Goal: Entertainment & Leisure: Consume media (video, audio)

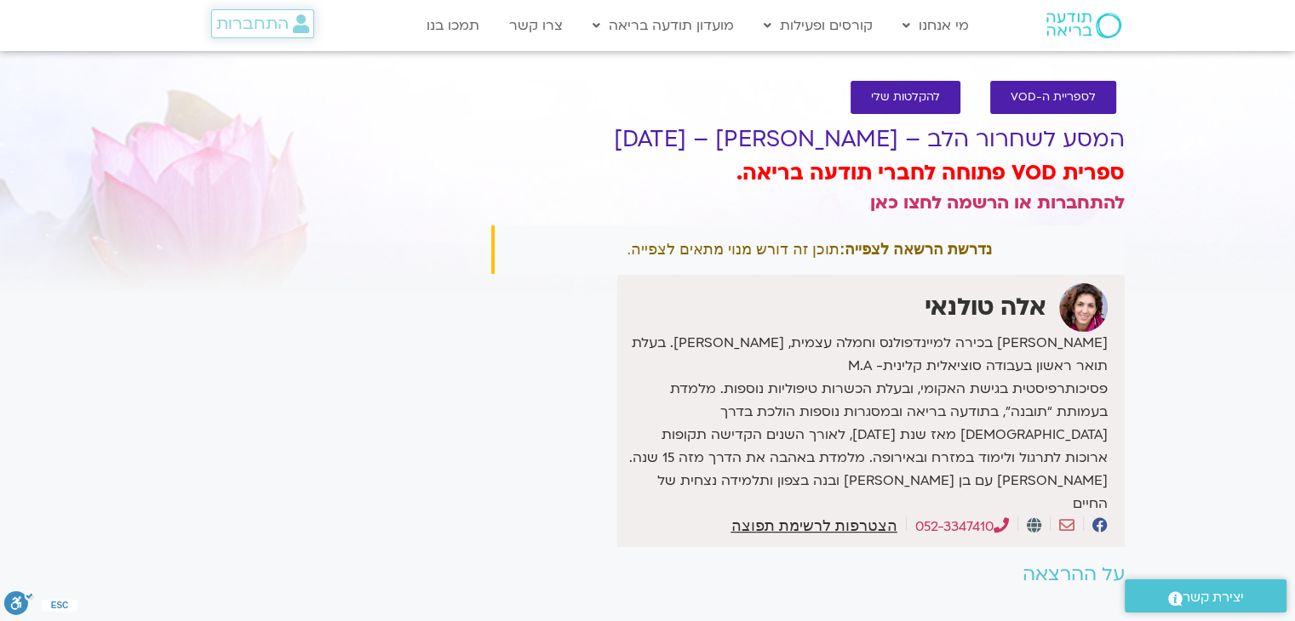
click at [264, 31] on span "התחברות" at bounding box center [252, 23] width 72 height 19
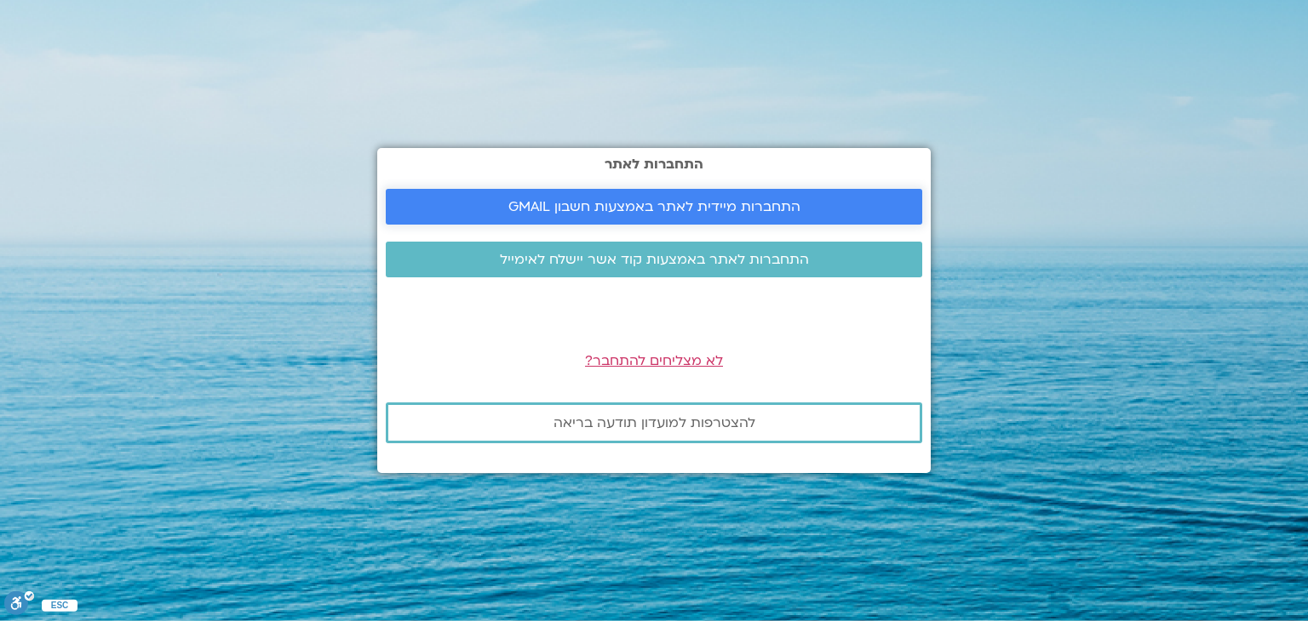
click at [547, 209] on span "התחברות מיידית לאתר באמצעות חשבון GMAIL" at bounding box center [654, 206] width 292 height 15
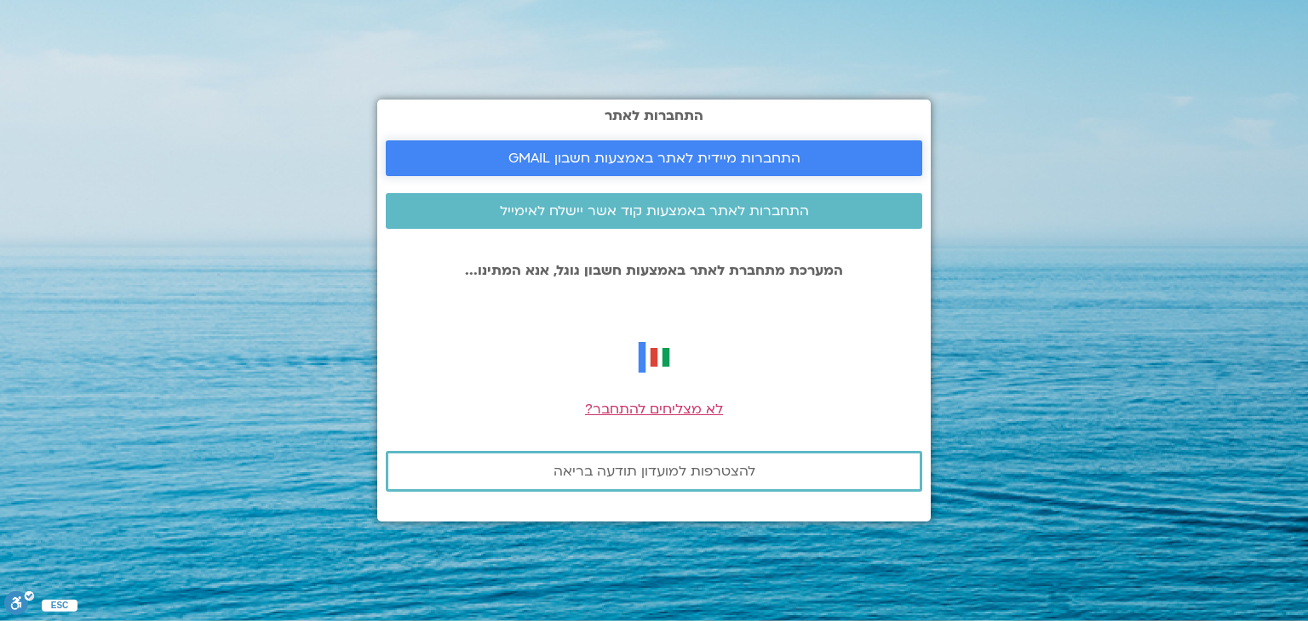
click at [707, 146] on link "התחברות מיידית לאתר באמצעות חשבון GMAIL" at bounding box center [654, 158] width 536 height 36
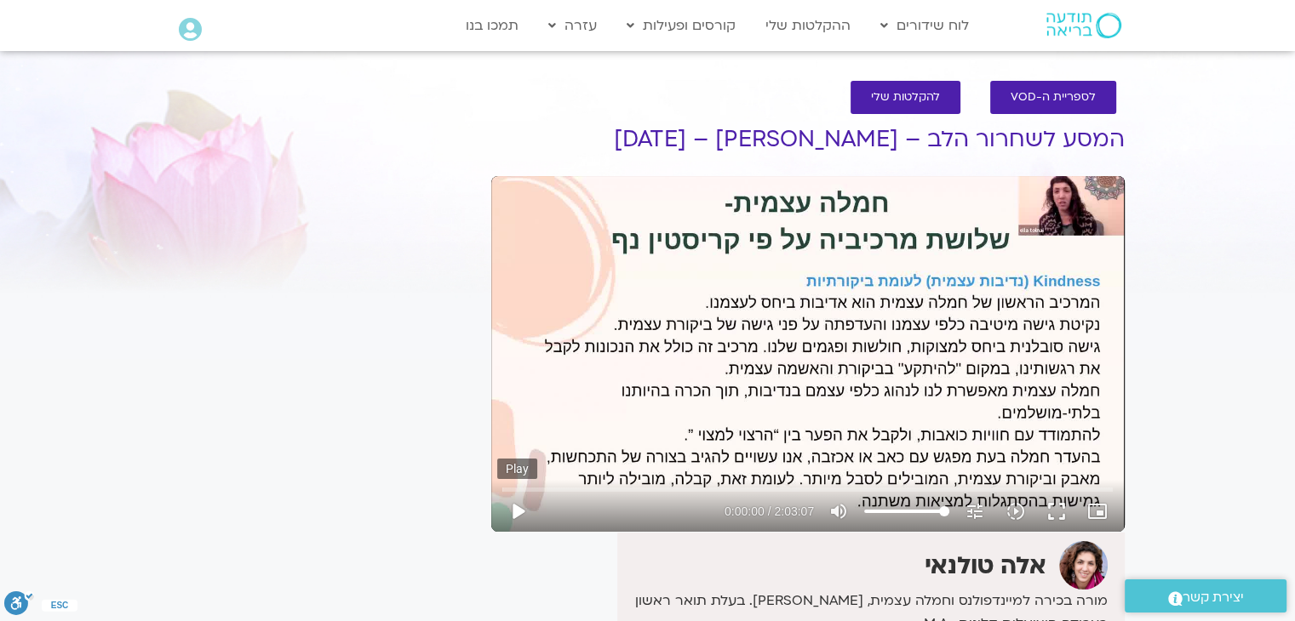
click at [515, 524] on button "play_arrow" at bounding box center [517, 511] width 41 height 41
click at [518, 511] on button "pause" at bounding box center [517, 511] width 41 height 41
type input "8.88928"
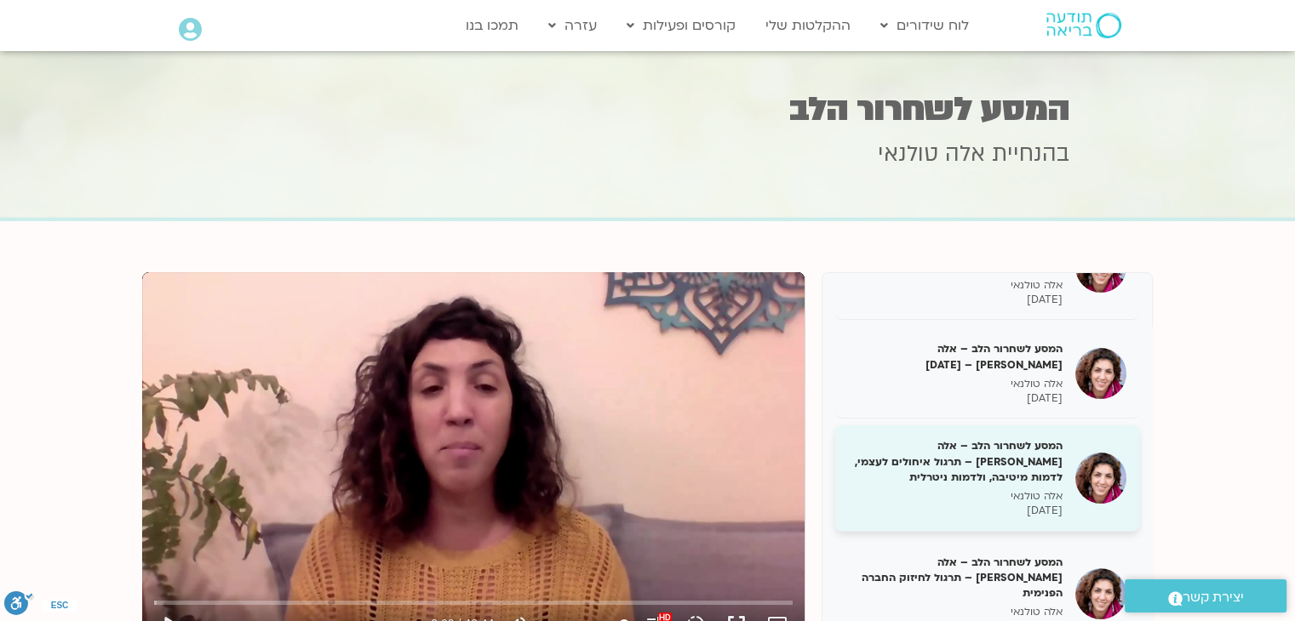
scroll to position [681, 0]
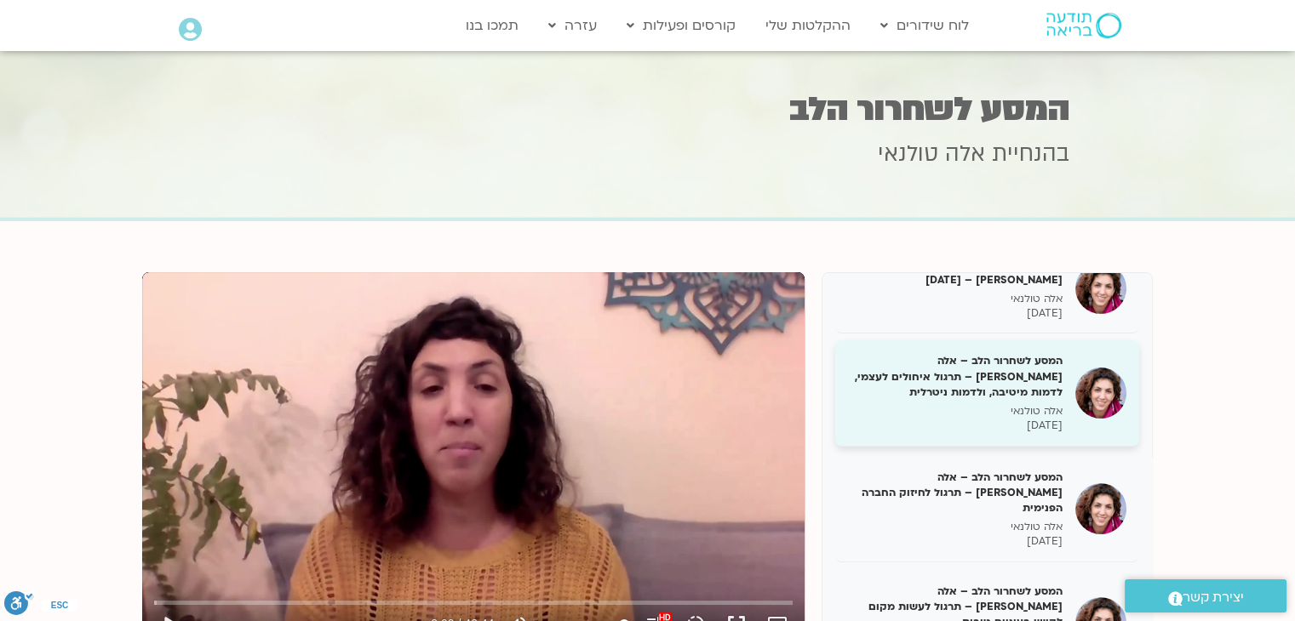
click at [960, 404] on p "אלה טולנאי" at bounding box center [955, 411] width 215 height 14
